Goal: Find contact information: Find contact information

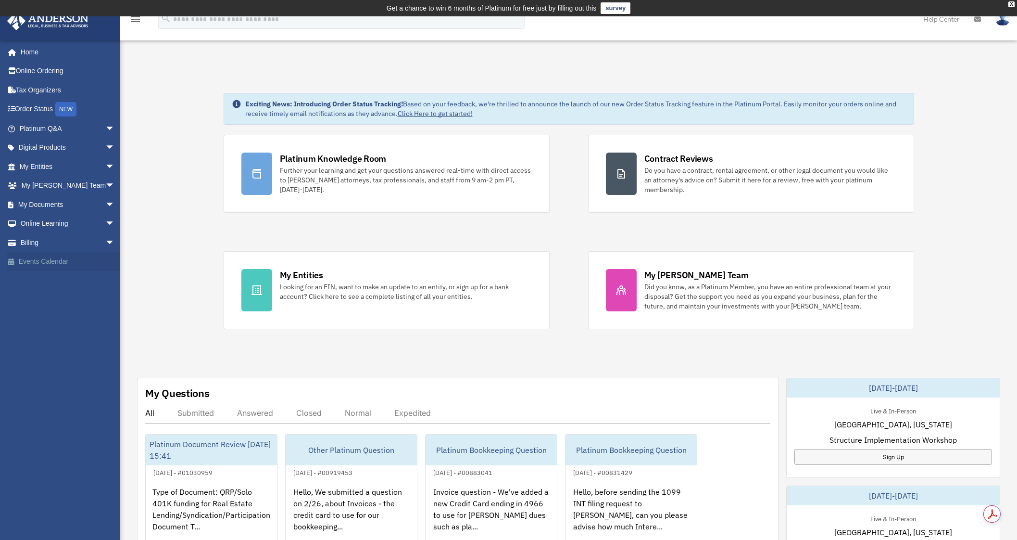
click at [53, 261] on link "Events Calendar" at bounding box center [68, 261] width 123 height 19
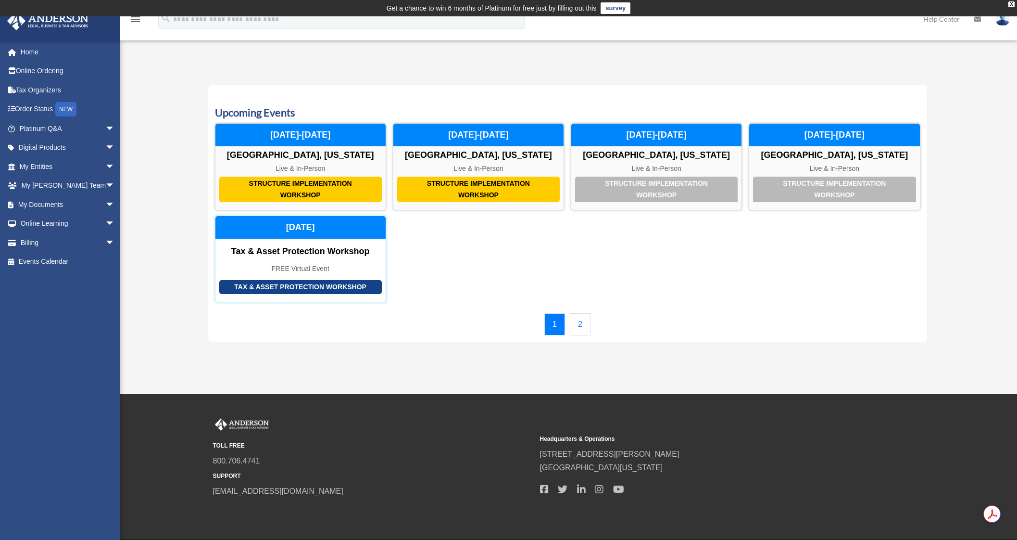
click at [325, 265] on div "FREE Virtual Event" at bounding box center [301, 269] width 170 height 8
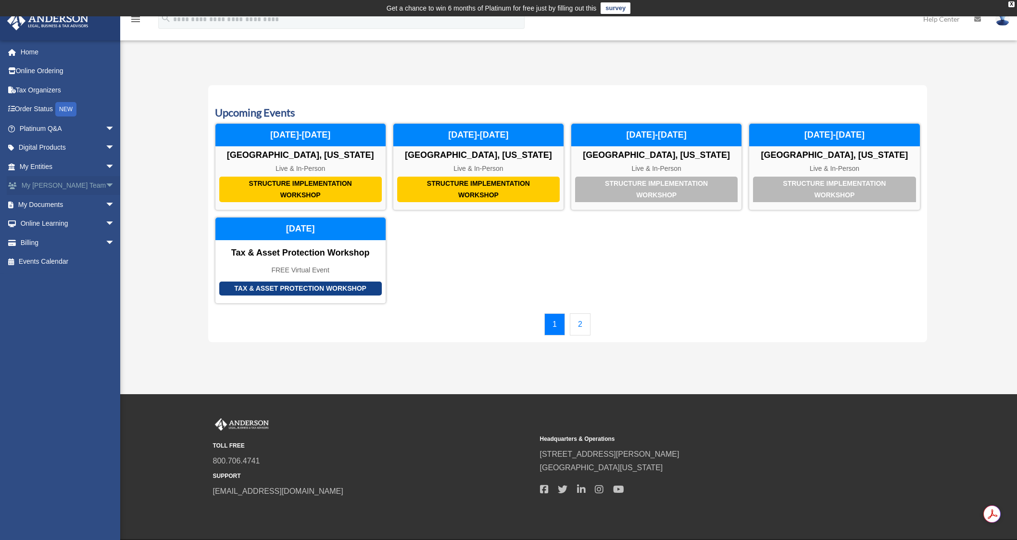
click at [65, 181] on link "My [PERSON_NAME] Team arrow_drop_down" at bounding box center [68, 185] width 123 height 19
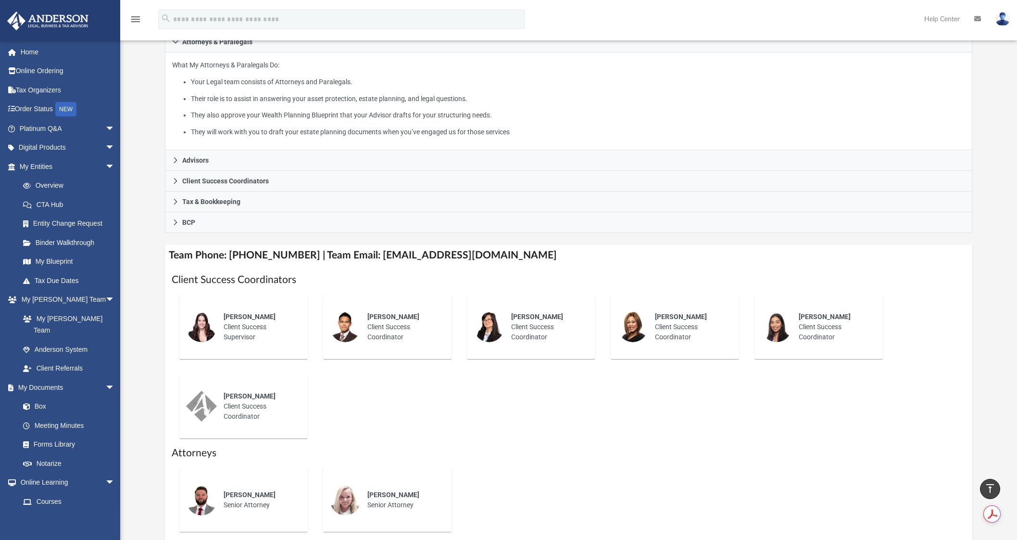
scroll to position [172, 0]
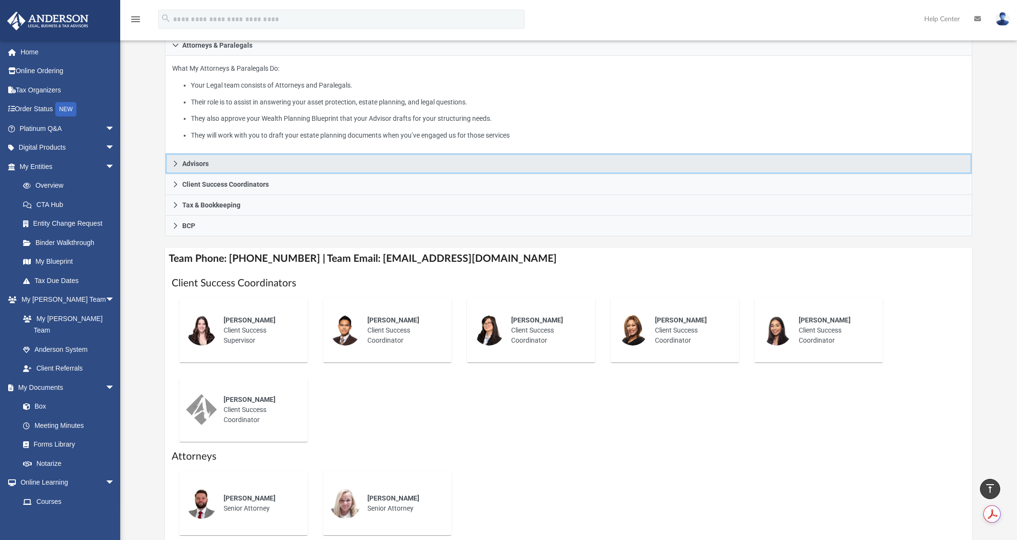
click at [177, 166] on icon at bounding box center [175, 163] width 7 height 7
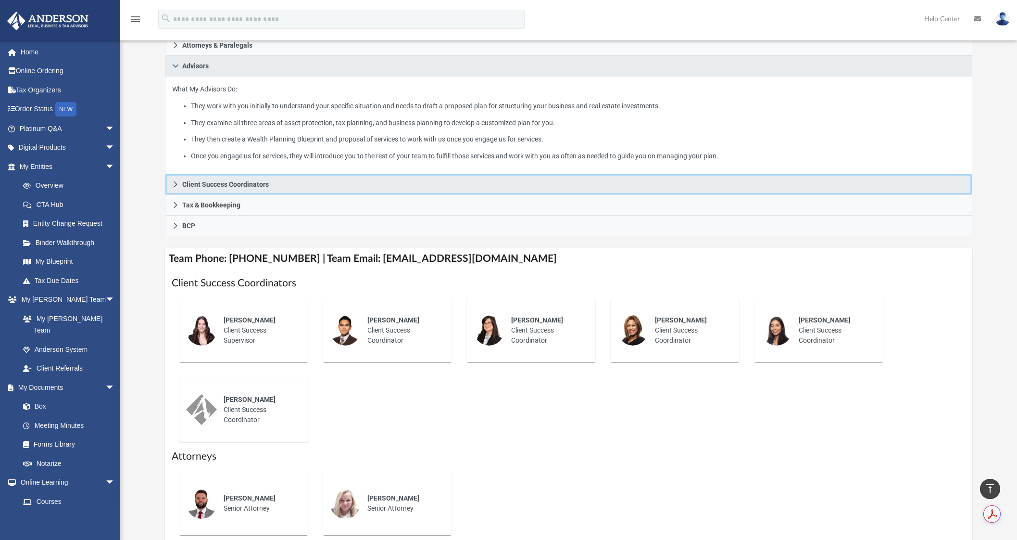
click at [178, 183] on icon at bounding box center [175, 184] width 7 height 7
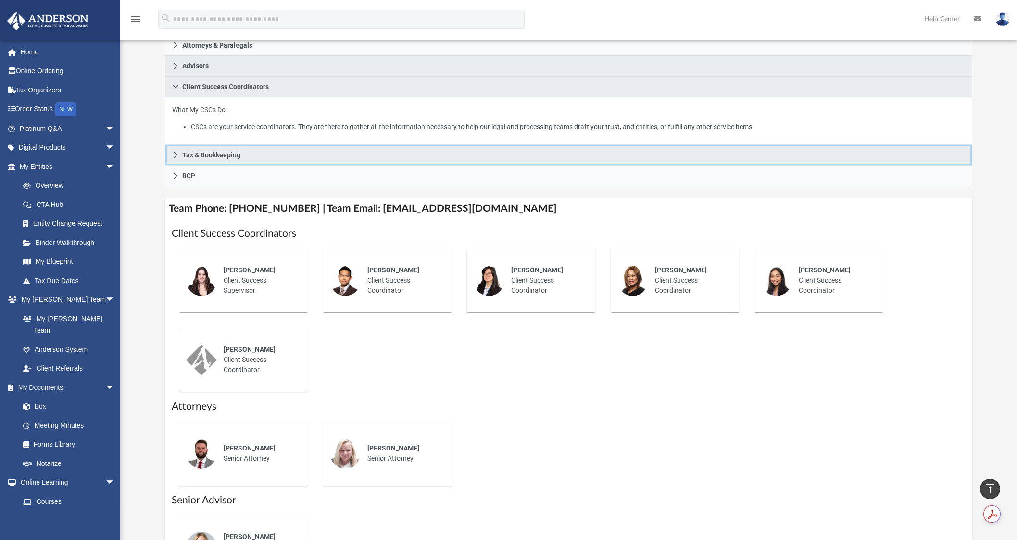
click at [174, 155] on icon at bounding box center [175, 155] width 7 height 7
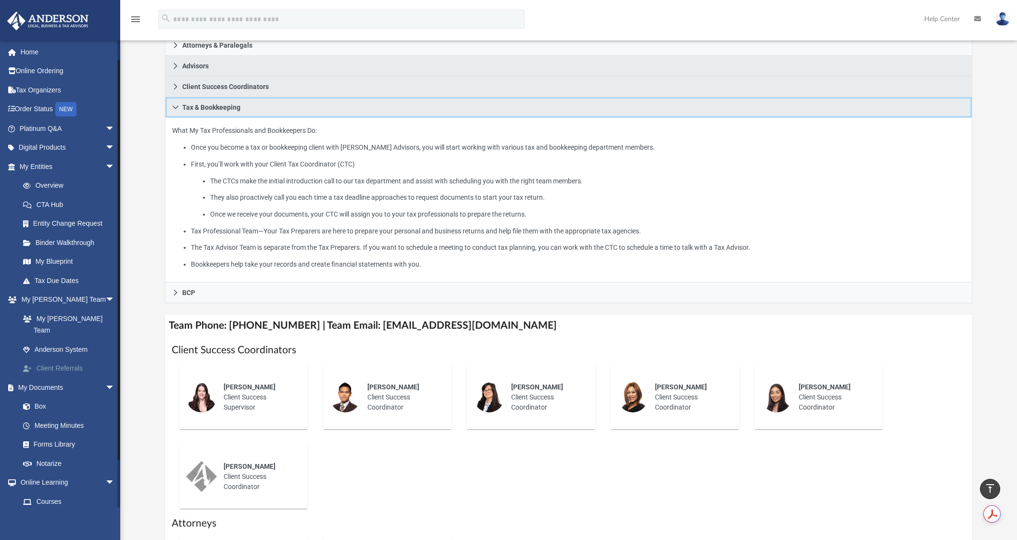
scroll to position [70, 0]
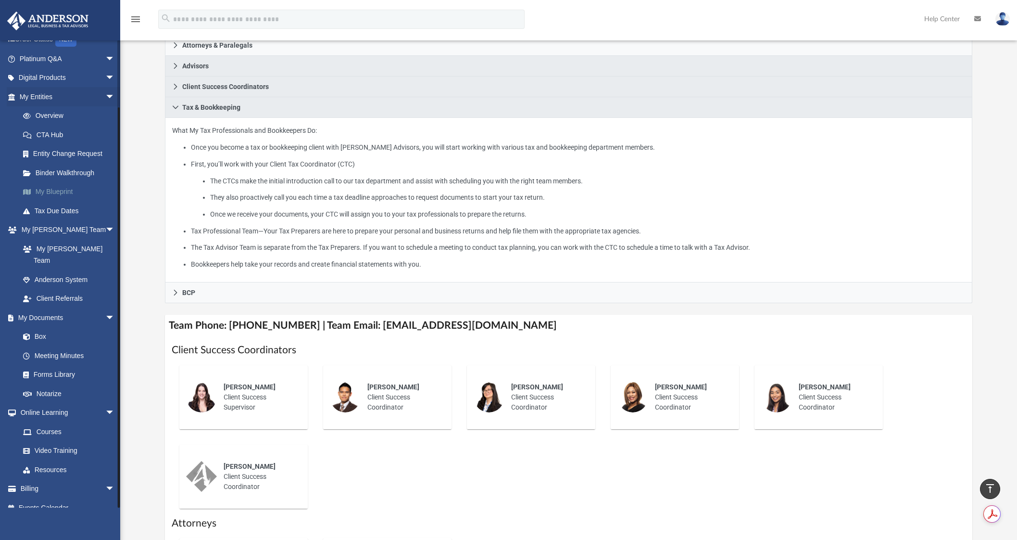
click at [60, 185] on link "My Blueprint" at bounding box center [71, 191] width 116 height 19
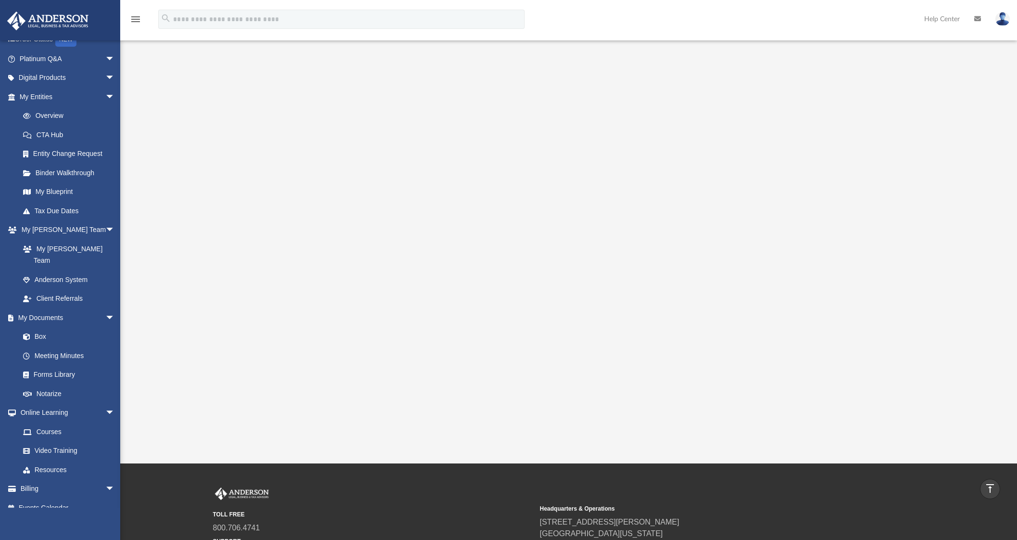
scroll to position [48, 0]
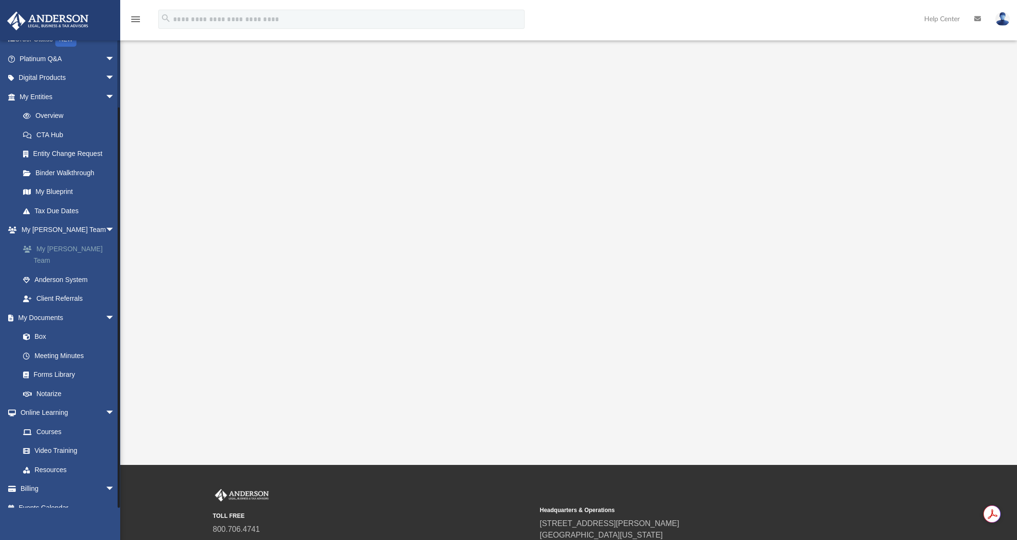
click at [81, 245] on link "My [PERSON_NAME] Team" at bounding box center [71, 254] width 116 height 31
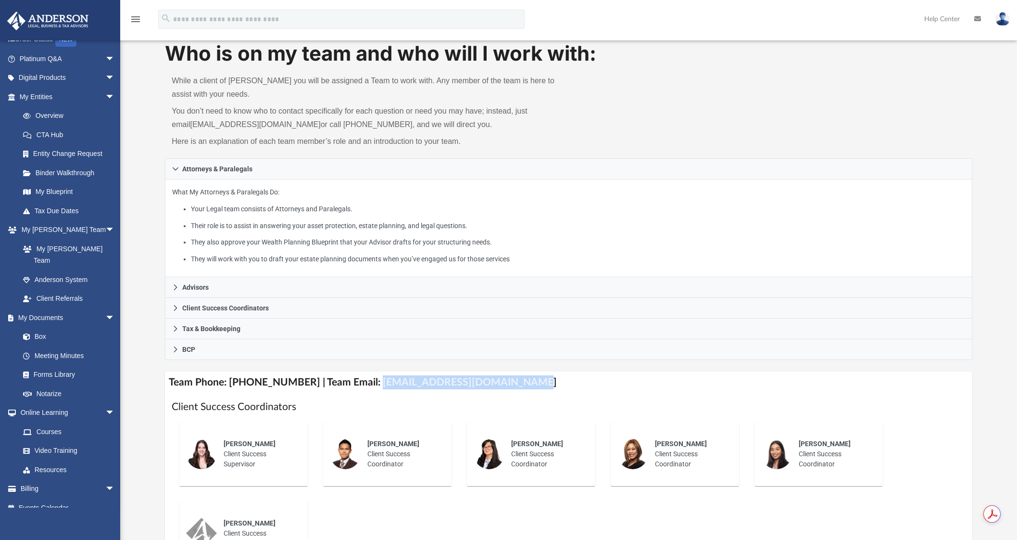
drag, startPoint x: 365, startPoint y: 380, endPoint x: 512, endPoint y: 382, distance: 147.2
click at [512, 382] on h4 "Team Phone: (725) 201-7371 | Team Email: myteam@andersonadvisors.com" at bounding box center [569, 382] width 808 height 22
copy h4 "myteam@andersonadvisors.com"
